Goal: Information Seeking & Learning: Learn about a topic

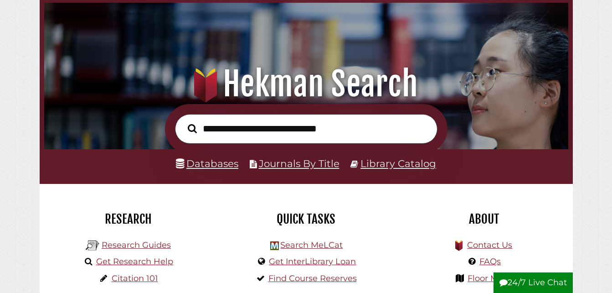
scroll to position [48, 0]
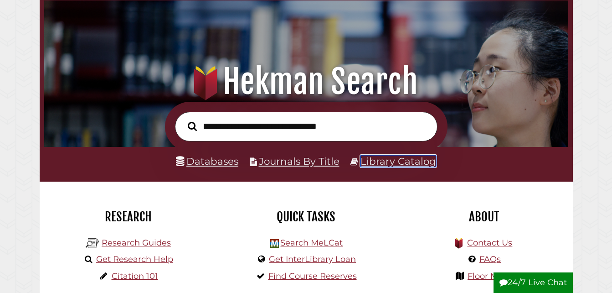
click at [387, 164] on link "Library Catalog" at bounding box center [399, 161] width 76 height 12
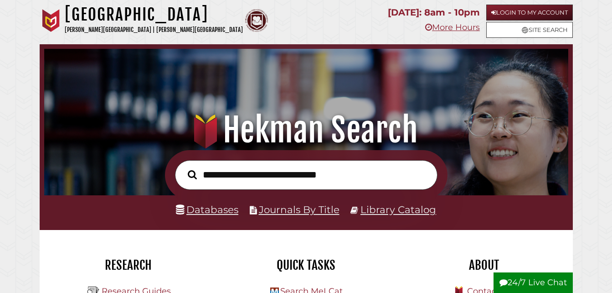
scroll to position [173, 520]
click at [211, 210] on link "Databases" at bounding box center [207, 209] width 62 height 12
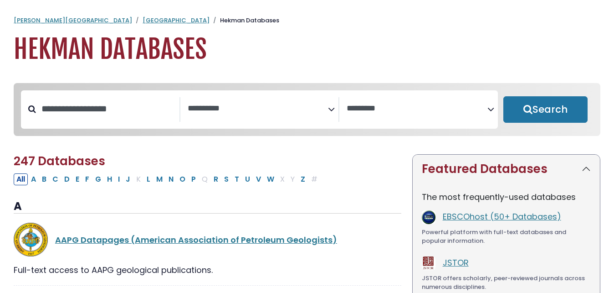
select select "Database Subject Filter"
select select "Database Vendors Filter"
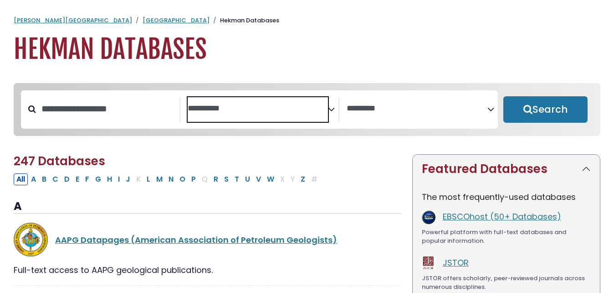
click at [260, 104] on textarea "Search" at bounding box center [258, 109] width 141 height 10
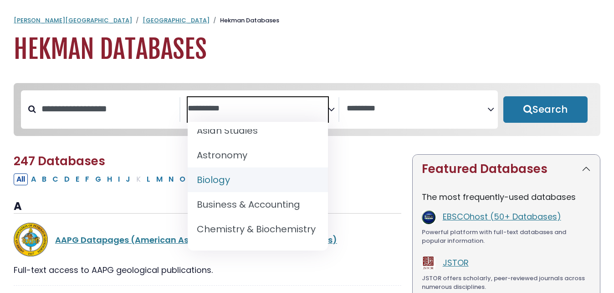
scroll to position [85, 0]
select select "*****"
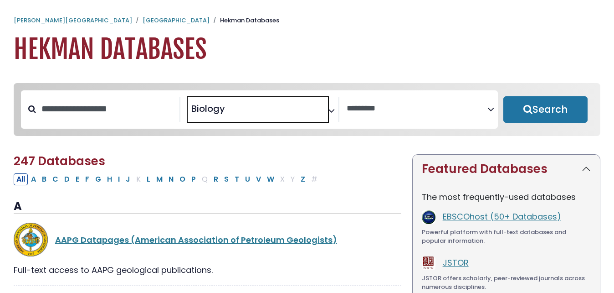
scroll to position [59, 0]
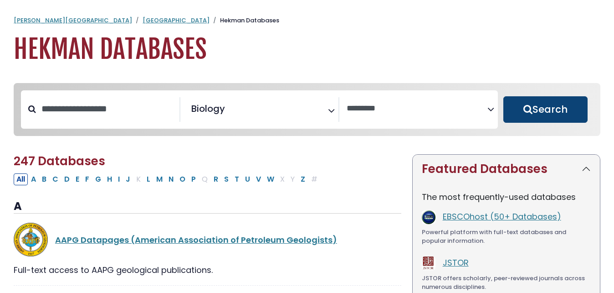
click at [534, 111] on button "Search" at bounding box center [546, 109] width 84 height 26
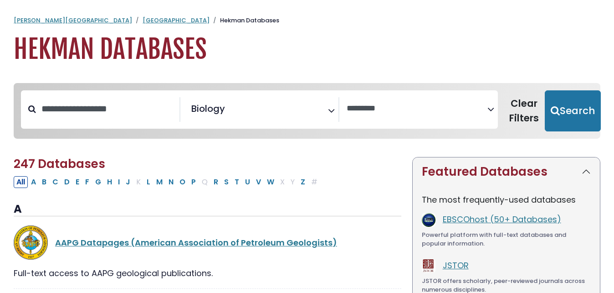
select select "Database Vendors Filter"
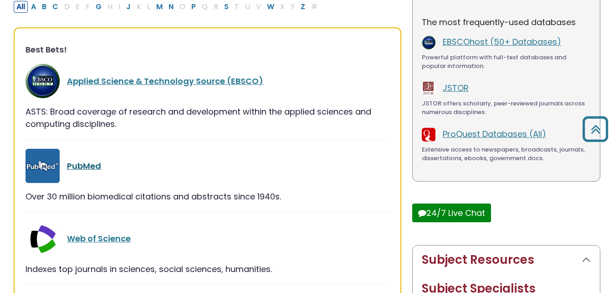
scroll to position [175, 0]
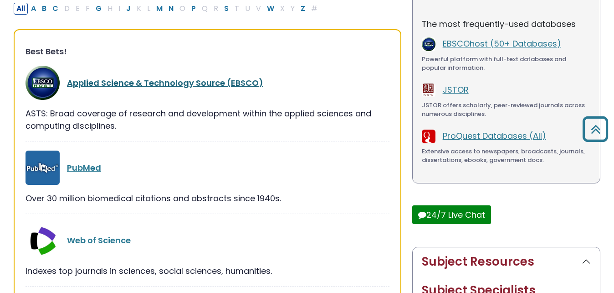
click at [98, 80] on link "Applied Science & Technology Source (EBSCO)" at bounding box center [165, 82] width 196 height 11
